Goal: Navigation & Orientation: Find specific page/section

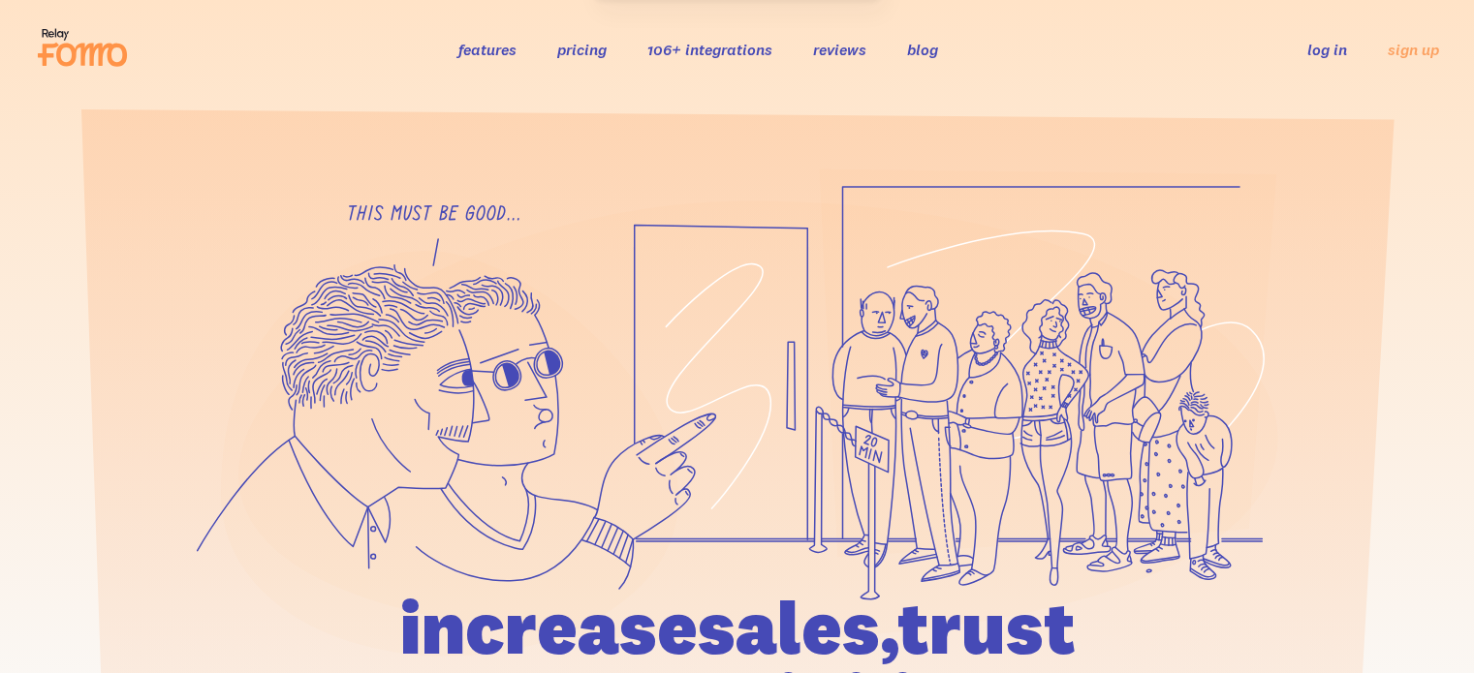
click at [1327, 46] on link "log in" at bounding box center [1327, 49] width 40 height 19
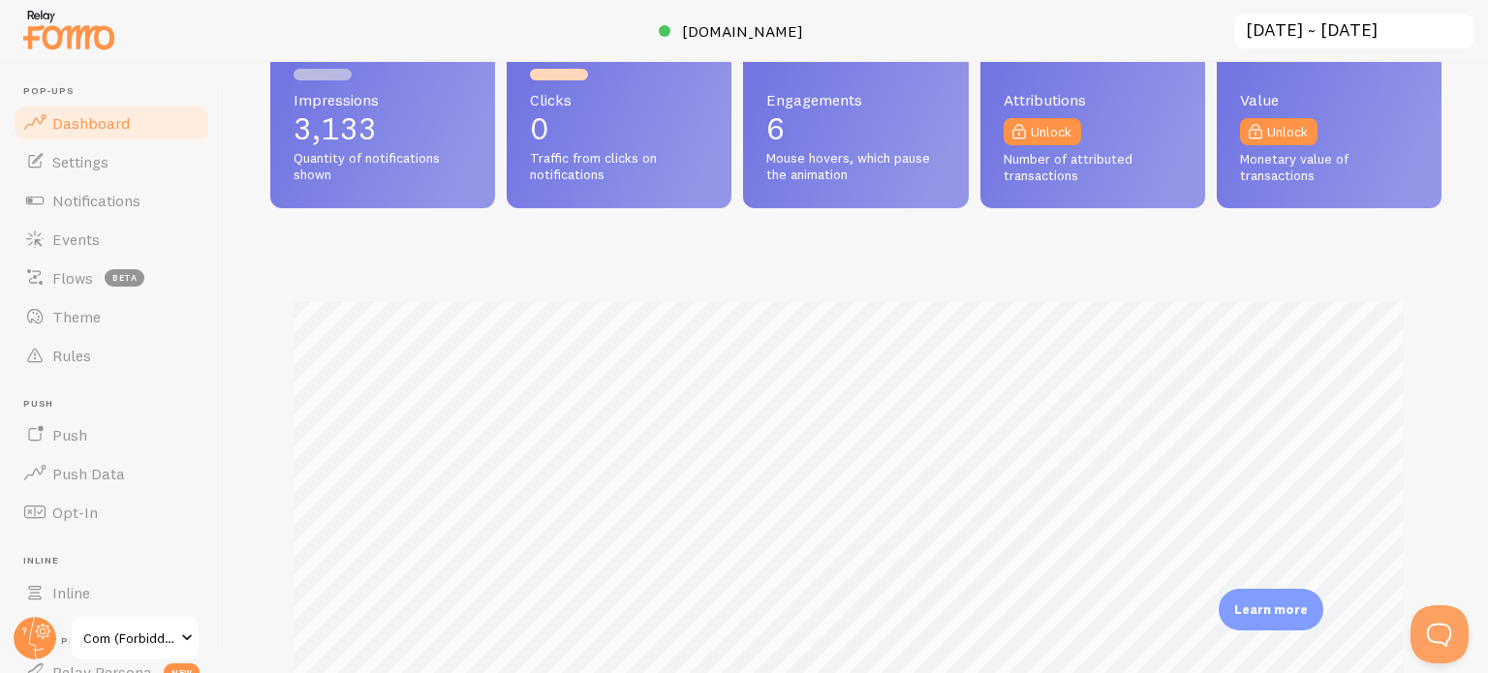
scroll to position [388, 0]
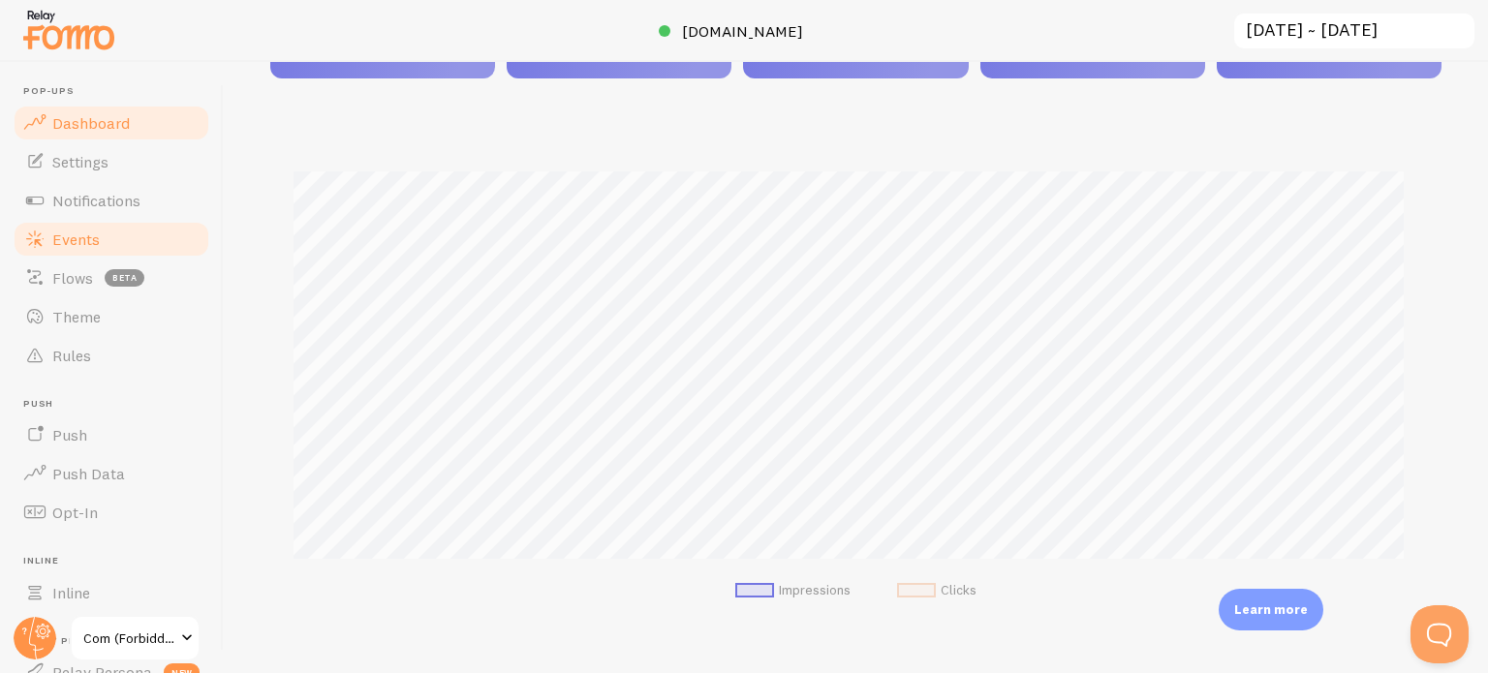
click at [98, 241] on span "Events" at bounding box center [75, 239] width 47 height 19
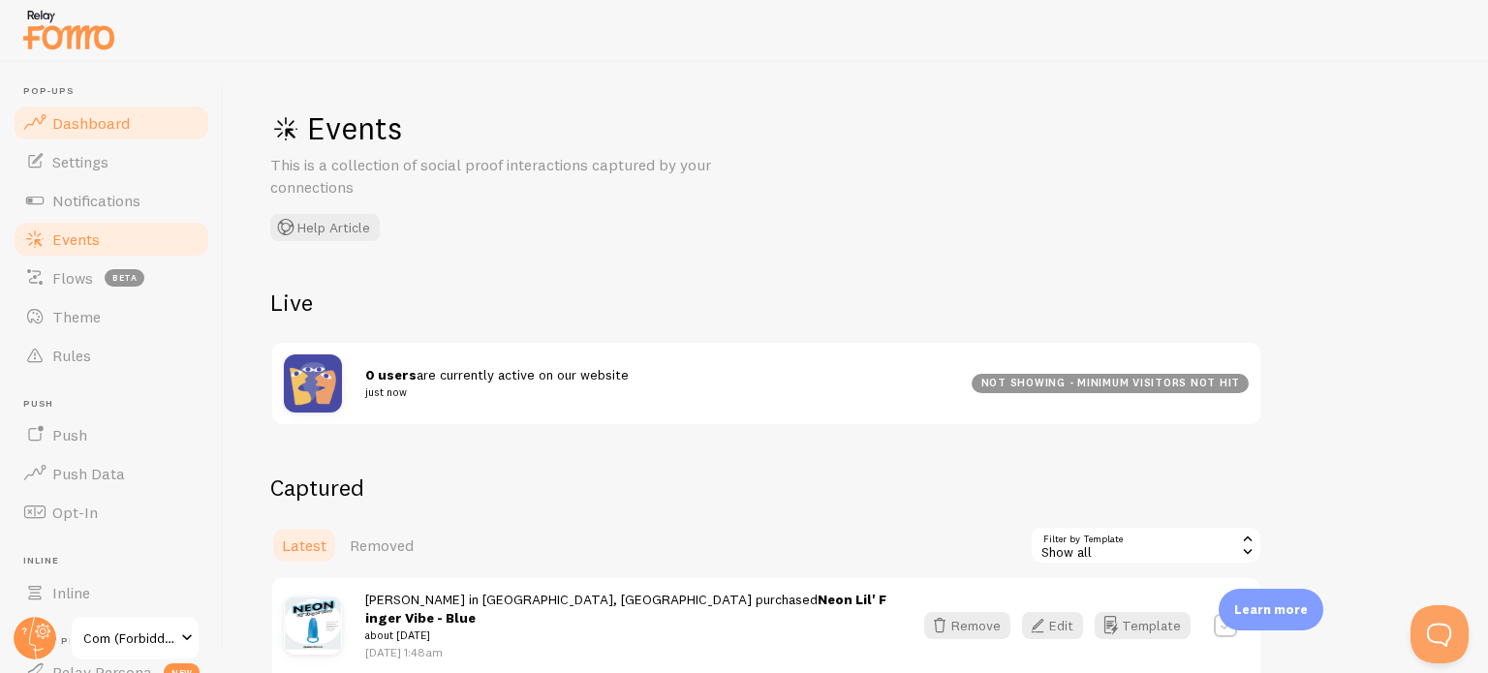
click at [116, 123] on span "Dashboard" at bounding box center [91, 122] width 78 height 19
